Goal: Find specific page/section: Find specific page/section

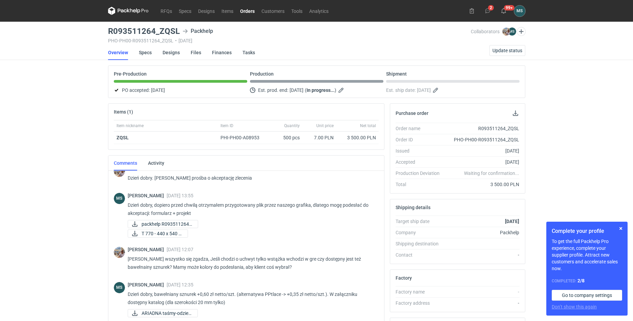
scroll to position [104, 0]
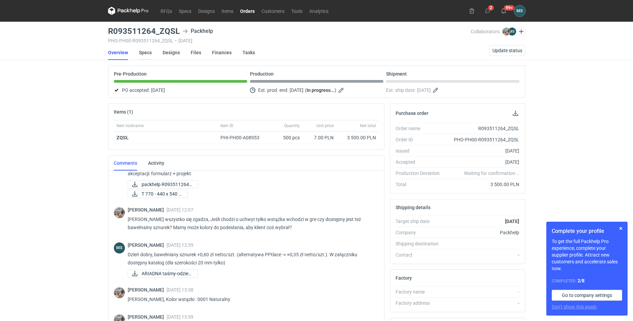
click at [145, 53] on link "Specs" at bounding box center [145, 52] width 13 height 15
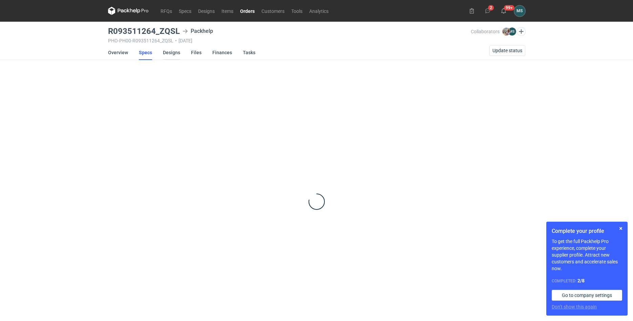
click at [170, 53] on link "Designs" at bounding box center [171, 52] width 17 height 15
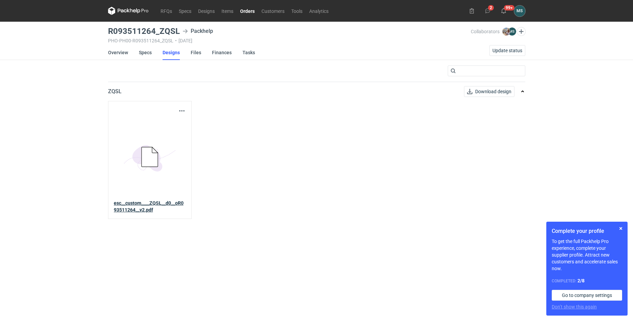
click at [151, 205] on strong "esc__custom____ZQSL__d0__oR093511264__v2.pdf" at bounding box center [149, 206] width 70 height 12
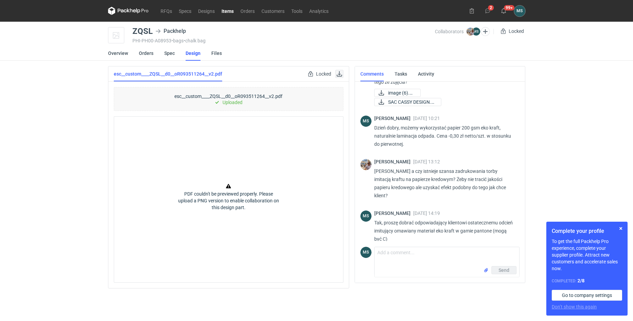
scroll to position [213, 0]
click at [341, 74] on link at bounding box center [339, 74] width 8 height 8
